Goal: Transaction & Acquisition: Purchase product/service

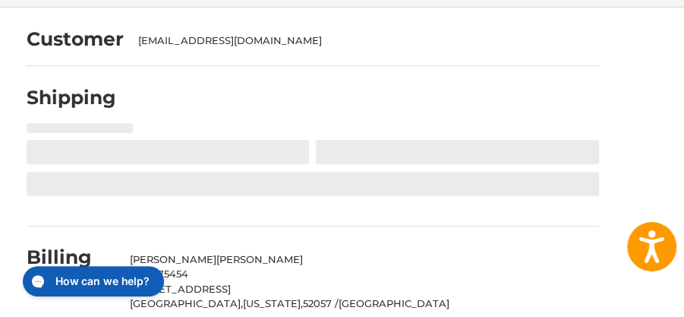
select select "**"
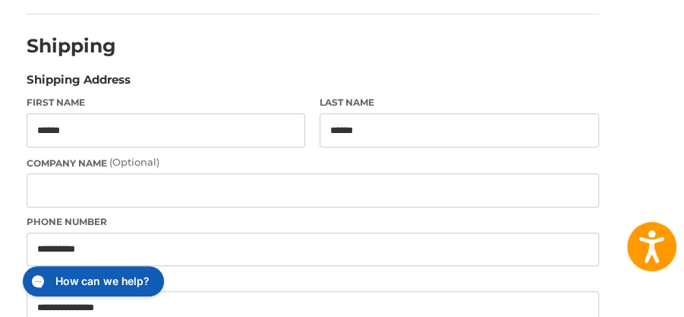
select select "**"
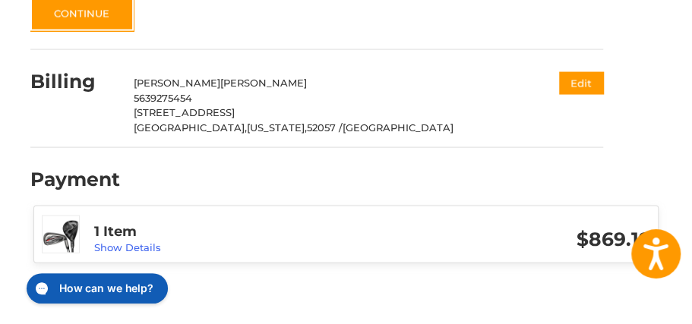
scroll to position [1080, 0]
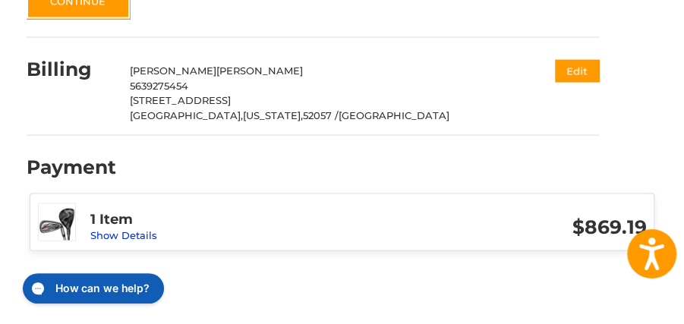
click at [122, 229] on link "Show Details" at bounding box center [123, 235] width 67 height 12
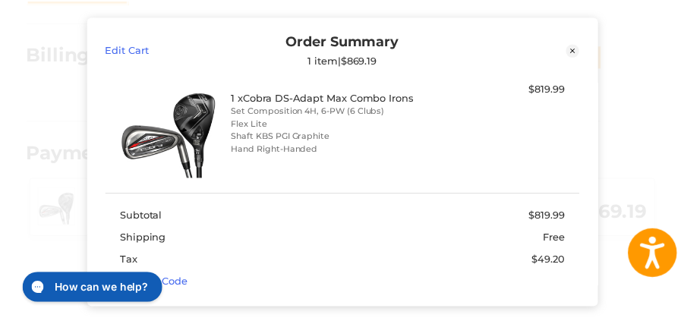
scroll to position [0, 0]
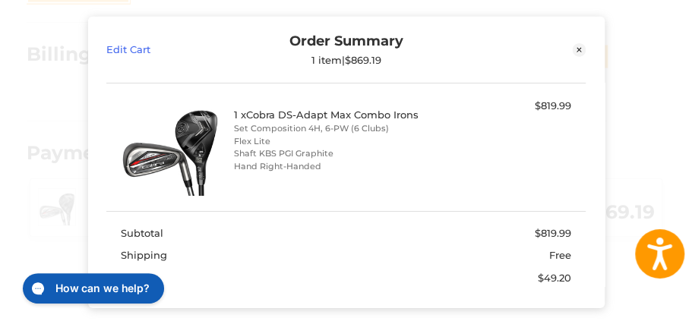
click at [578, 51] on icon at bounding box center [580, 50] width 14 height 14
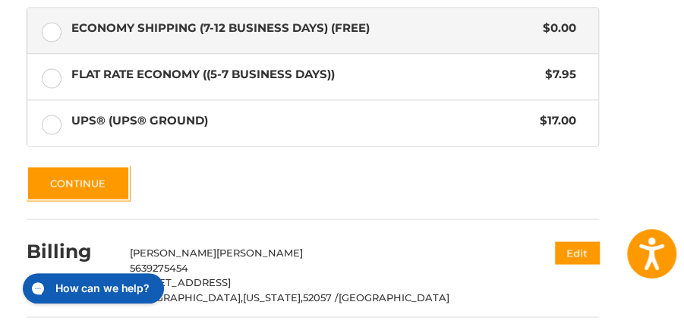
scroll to position [915, 0]
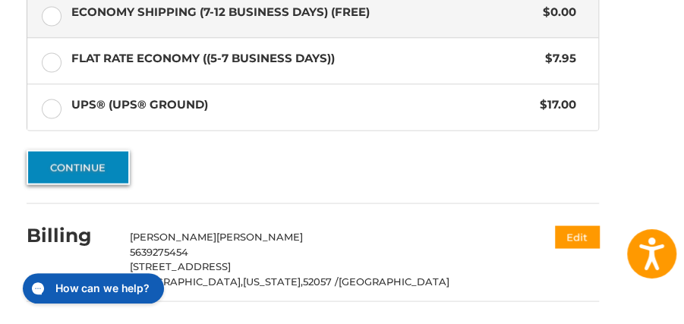
click at [81, 155] on button "Continue" at bounding box center [78, 167] width 103 height 35
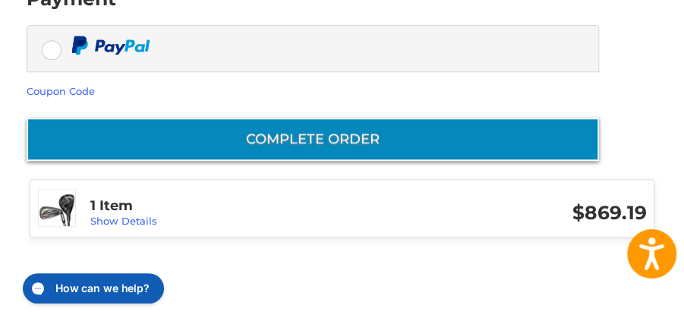
scroll to position [438, 0]
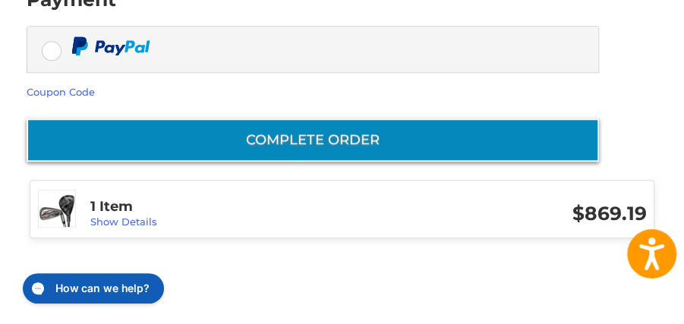
click at [321, 133] on button "Complete order" at bounding box center [313, 140] width 573 height 43
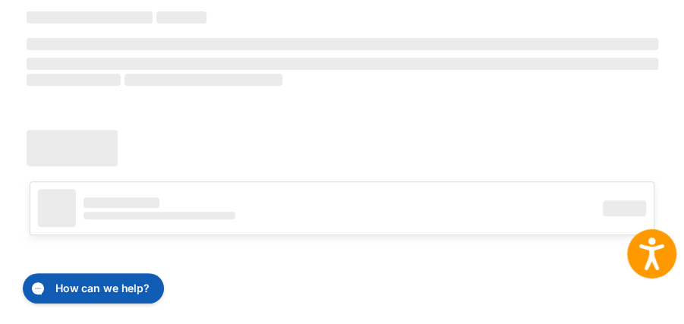
scroll to position [190, 0]
